Goal: Information Seeking & Learning: Learn about a topic

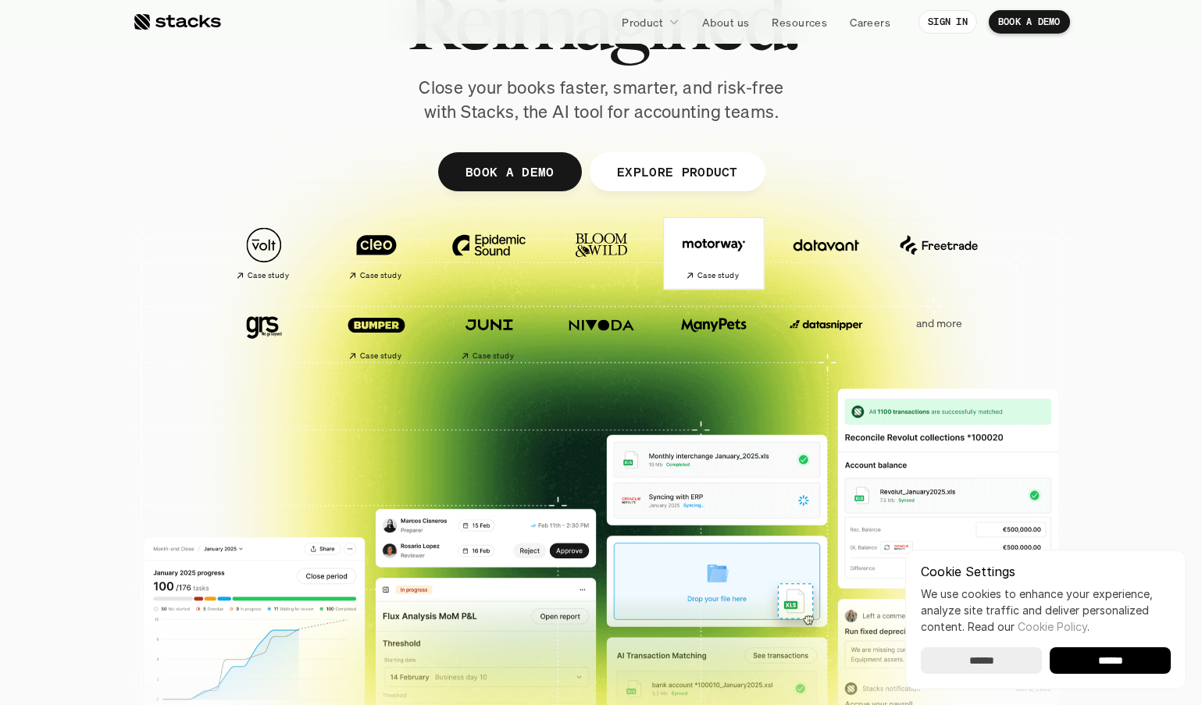
scroll to position [234, 0]
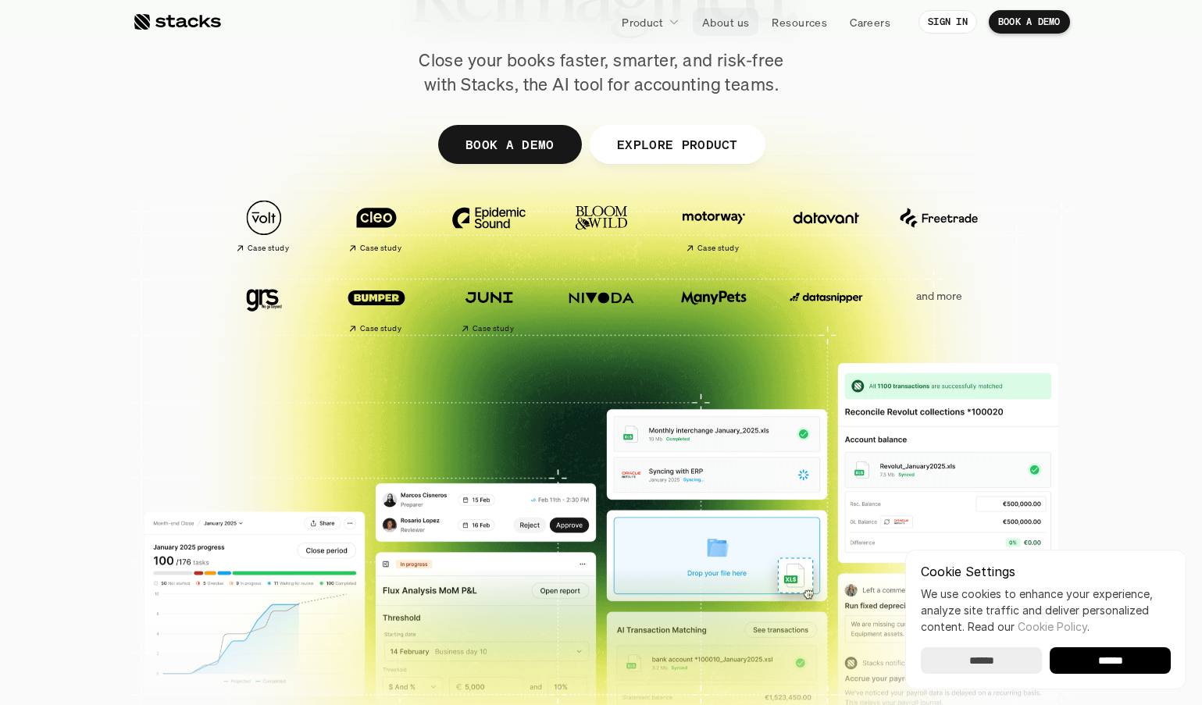
click at [720, 30] on p "About us" at bounding box center [725, 22] width 47 height 16
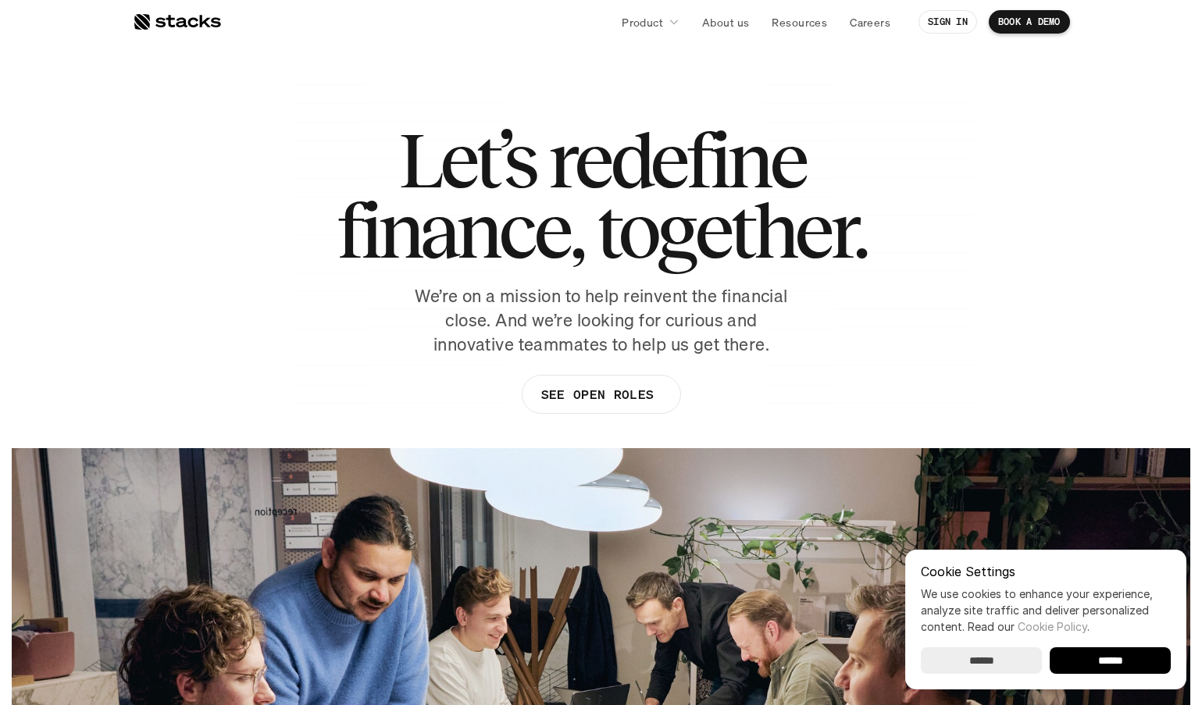
drag, startPoint x: 404, startPoint y: 182, endPoint x: 677, endPoint y: 320, distance: 306.4
click at [677, 320] on div "Let’s redefine finance, together. We’re on a mission to help reinvent the finan…" at bounding box center [602, 277] width 938 height 305
click at [711, 321] on p "We’re on a mission to help reinvent the financial close. And we’re looking for …" at bounding box center [601, 320] width 391 height 72
drag, startPoint x: 555, startPoint y: 321, endPoint x: 735, endPoint y: 337, distance: 180.4
click at [735, 337] on p "We’re on a mission to help reinvent the financial close. And we’re looking for …" at bounding box center [601, 320] width 391 height 72
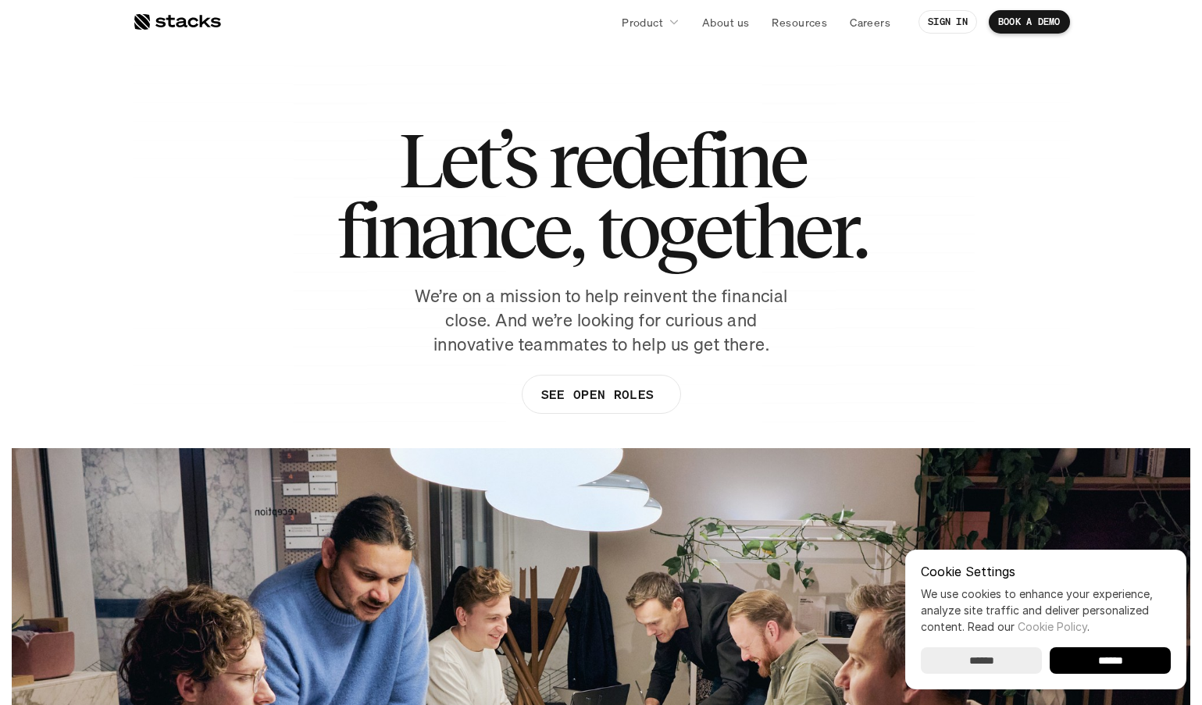
click at [739, 344] on p "We’re on a mission to help reinvent the financial close. And we’re looking for …" at bounding box center [601, 320] width 391 height 72
